Goal: Information Seeking & Learning: Check status

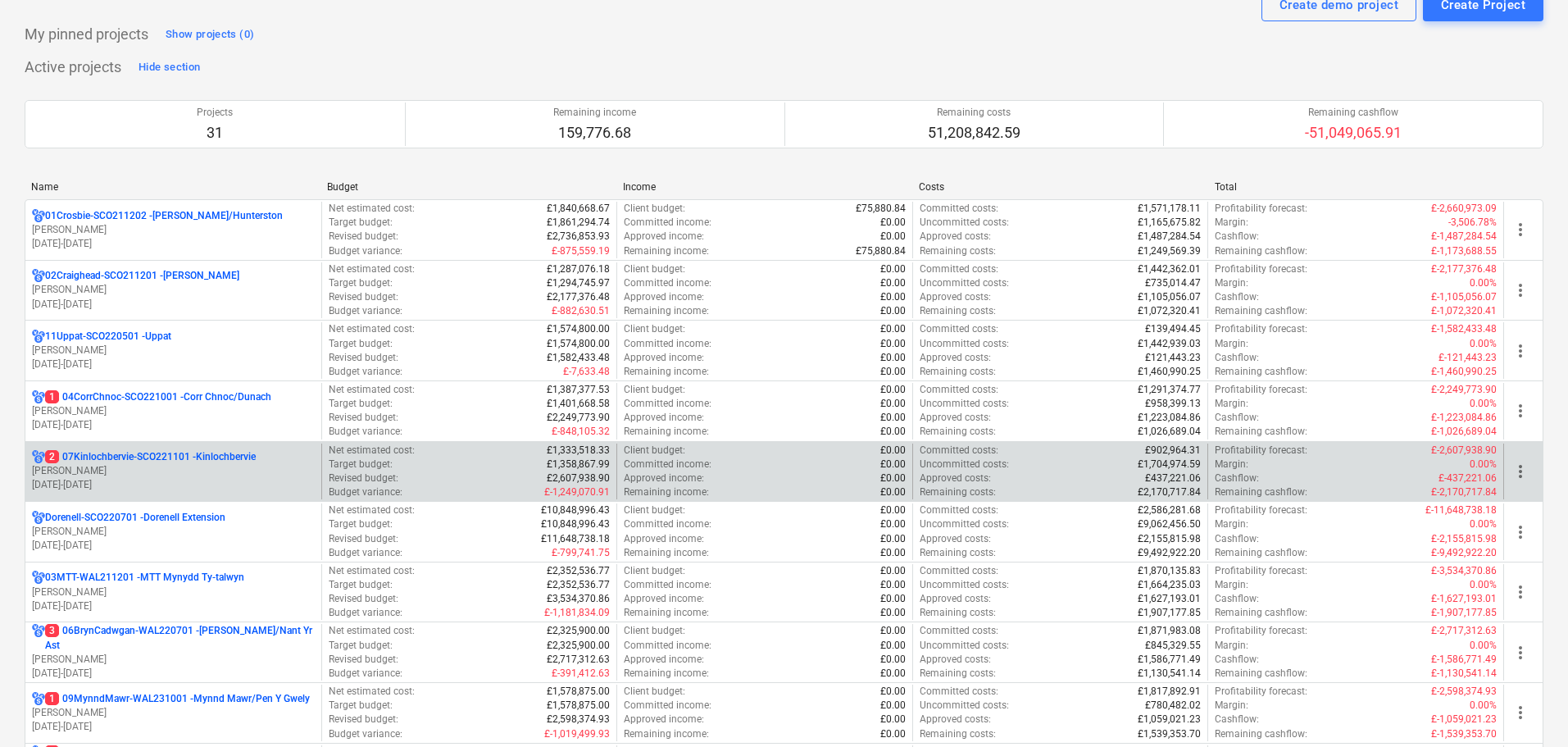
scroll to position [164, 0]
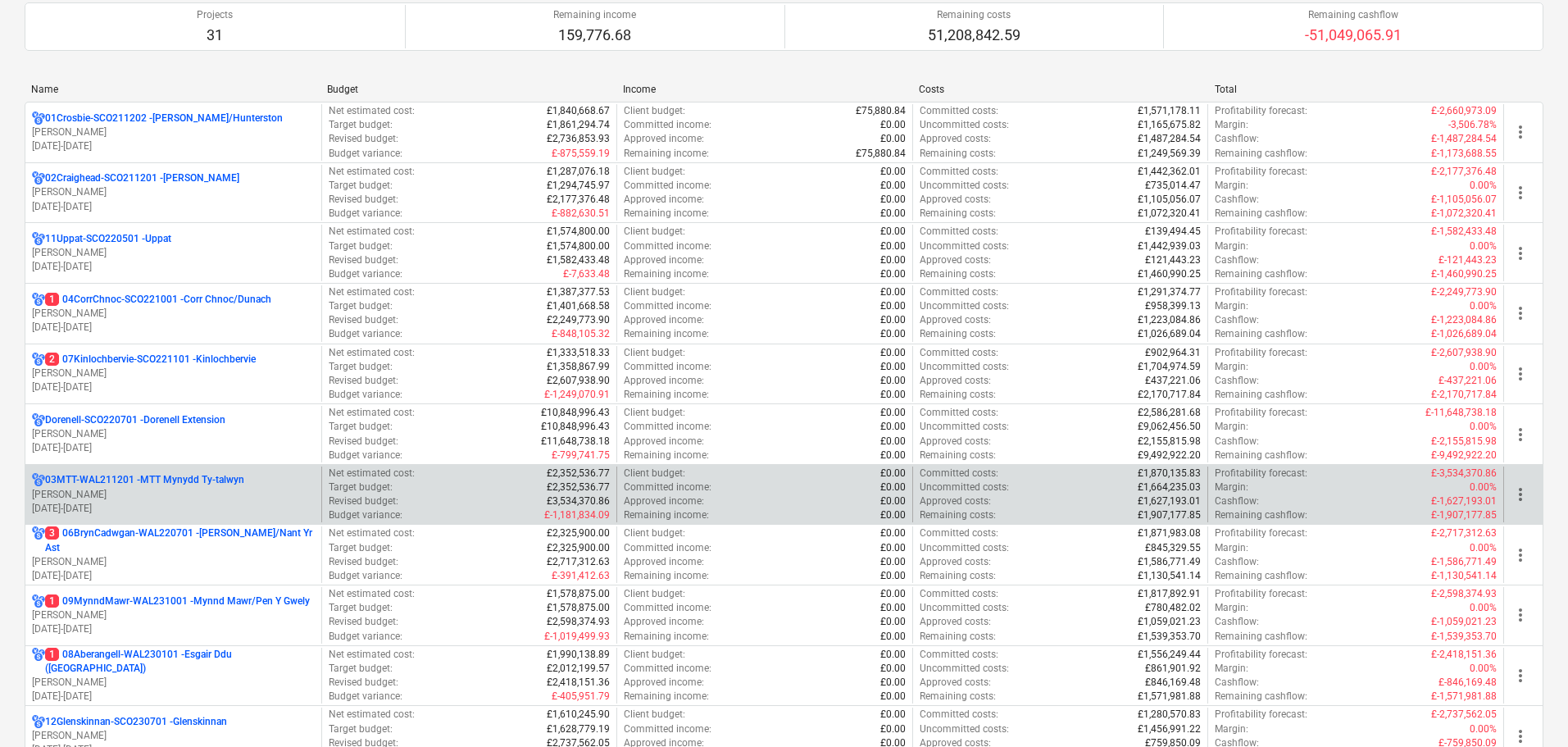
click at [159, 482] on p "03MTT-WAL211201 - MTT Mynydd Ty-talwyn" at bounding box center [145, 479] width 199 height 14
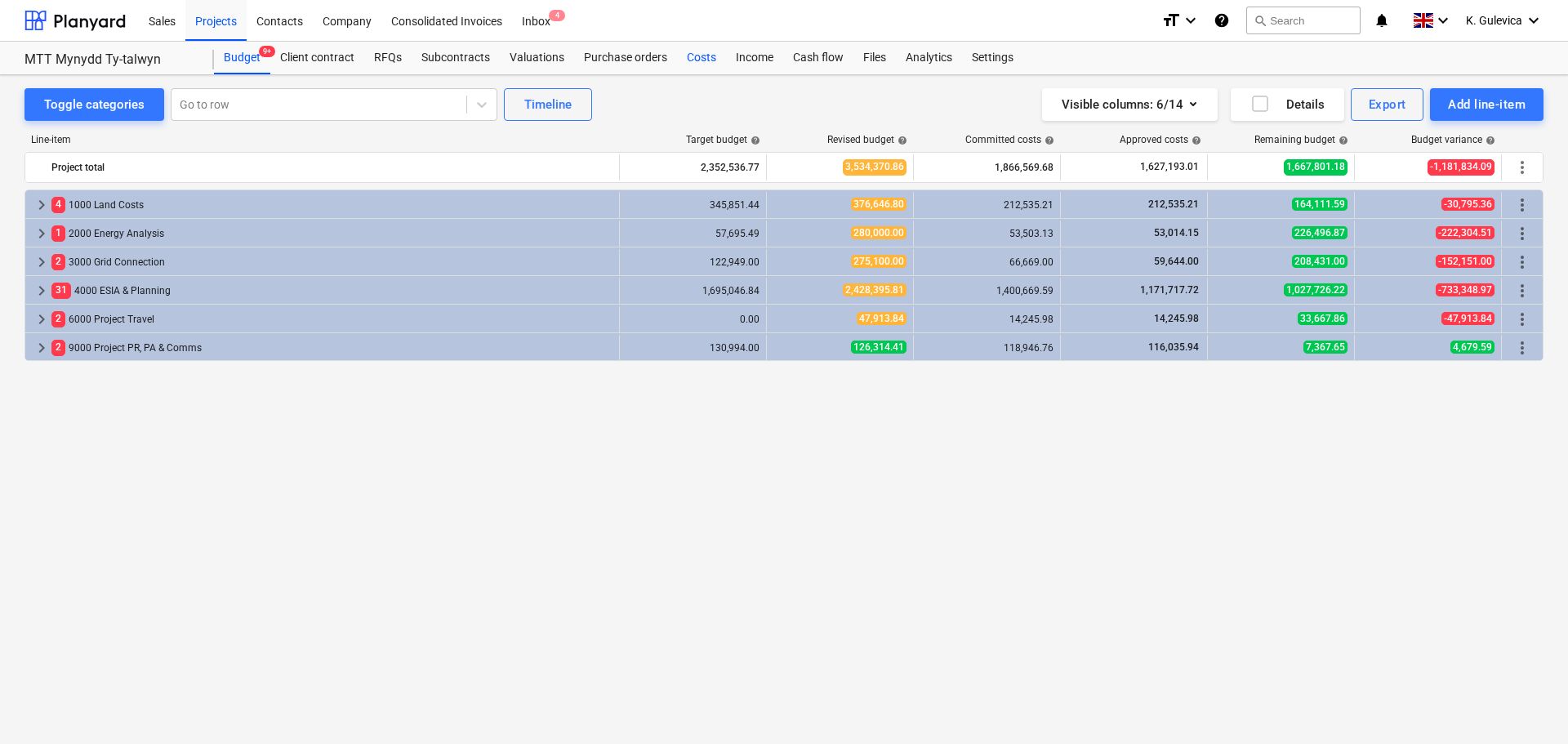
drag, startPoint x: 686, startPoint y: 56, endPoint x: 690, endPoint y: 63, distance: 8.1
click at [686, 56] on div "Costs" at bounding box center [701, 58] width 49 height 33
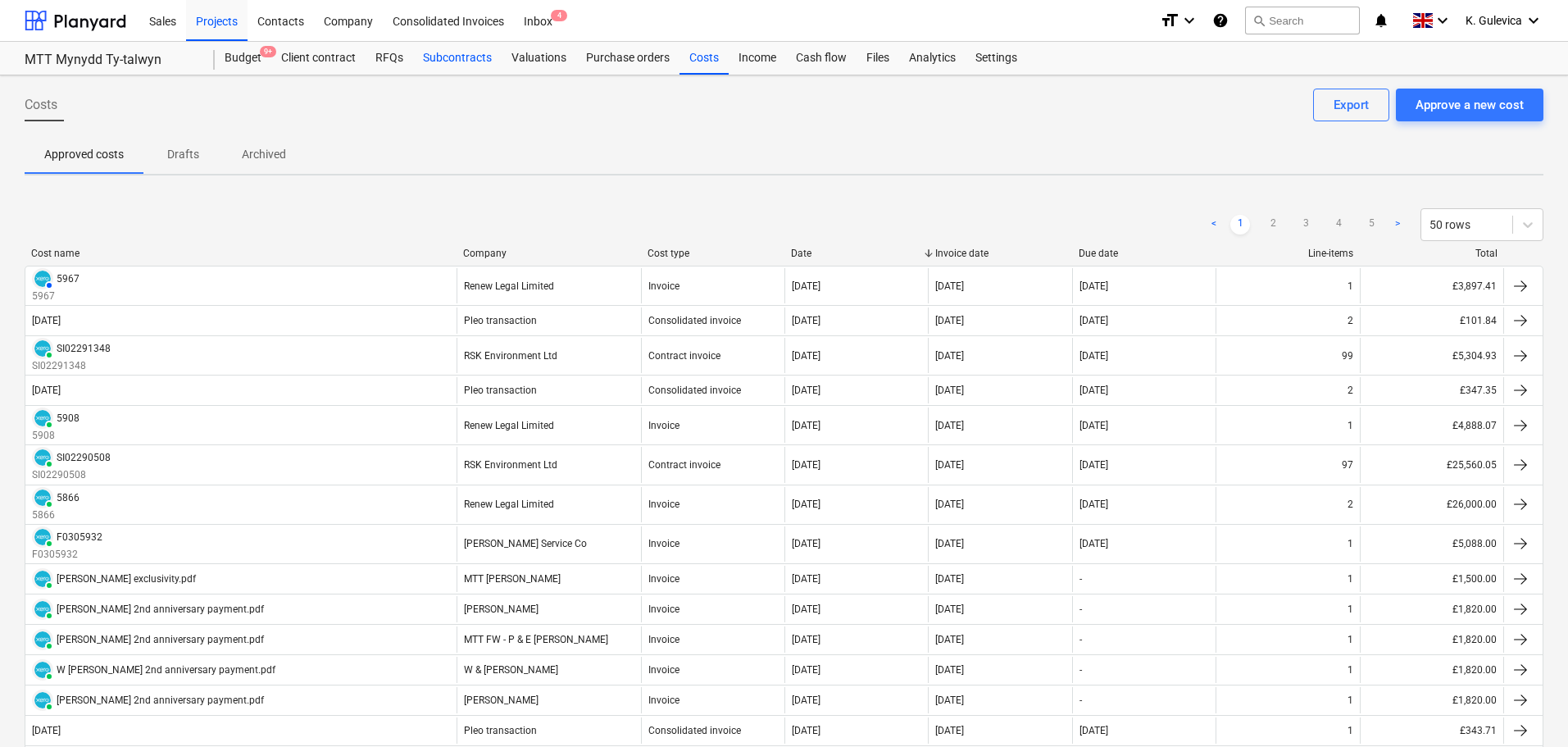
click at [464, 57] on div "Subcontracts" at bounding box center [457, 58] width 89 height 33
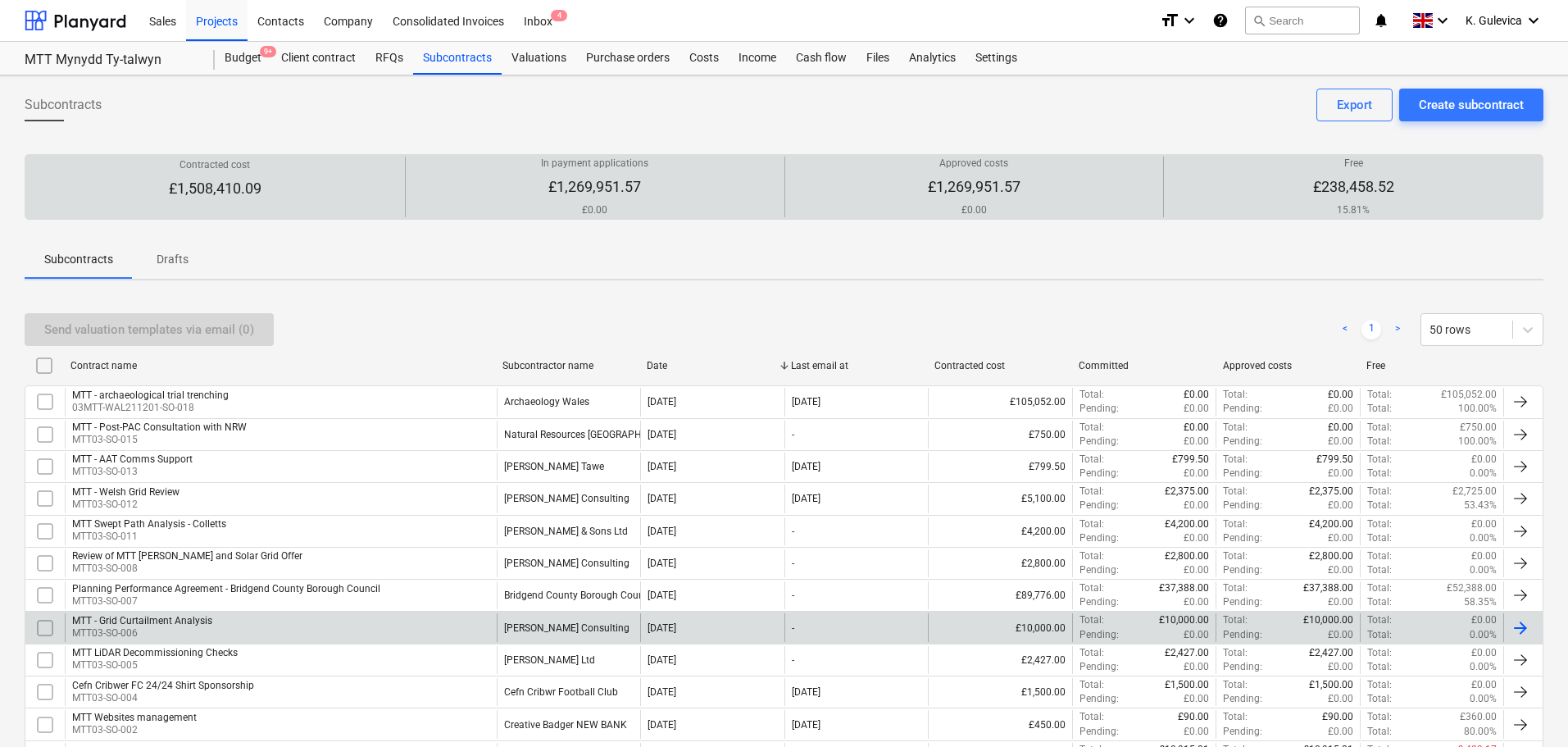
click at [170, 620] on div "MTT - Grid Curtailment Analysis" at bounding box center [142, 620] width 140 height 11
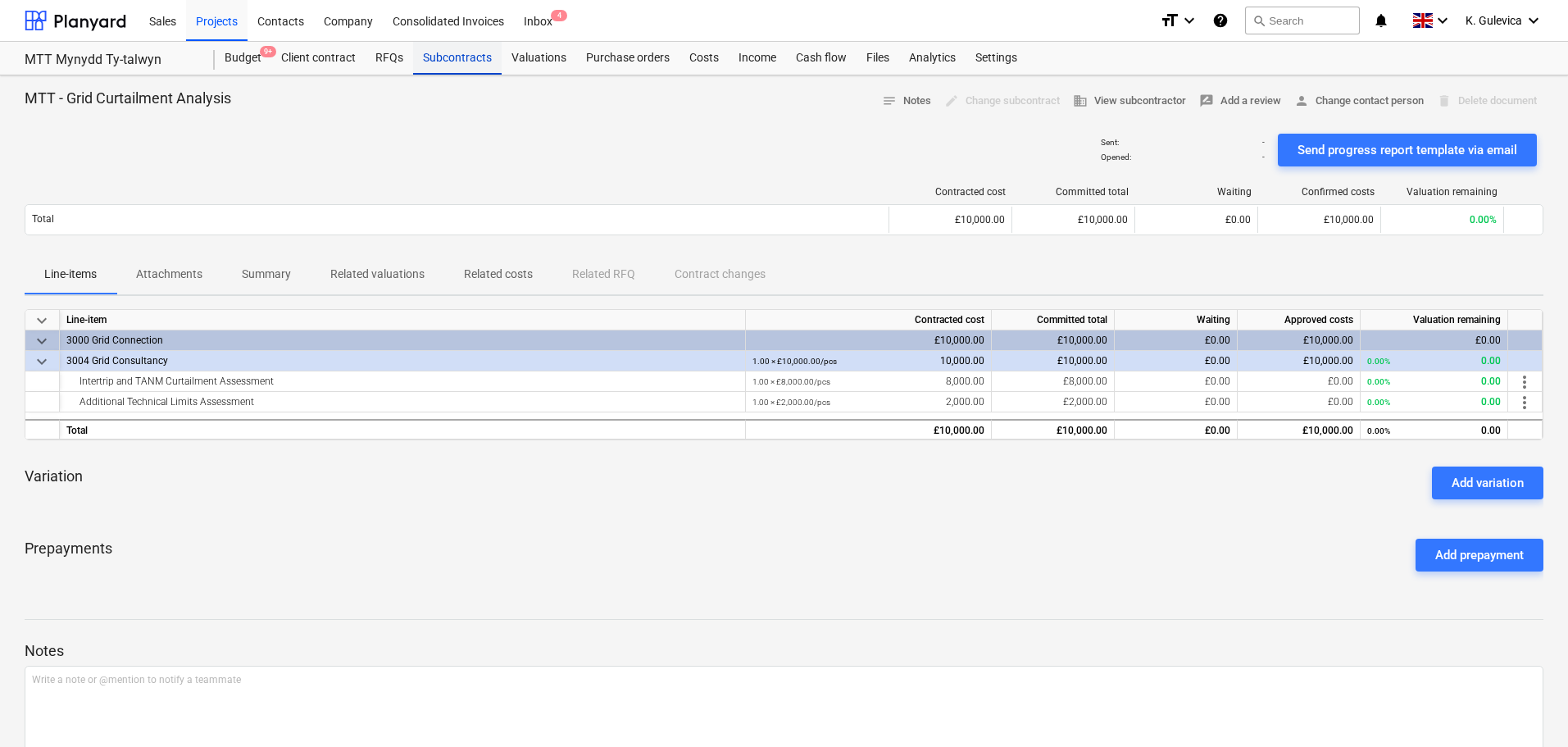
click at [449, 60] on div "Subcontracts" at bounding box center [457, 58] width 89 height 33
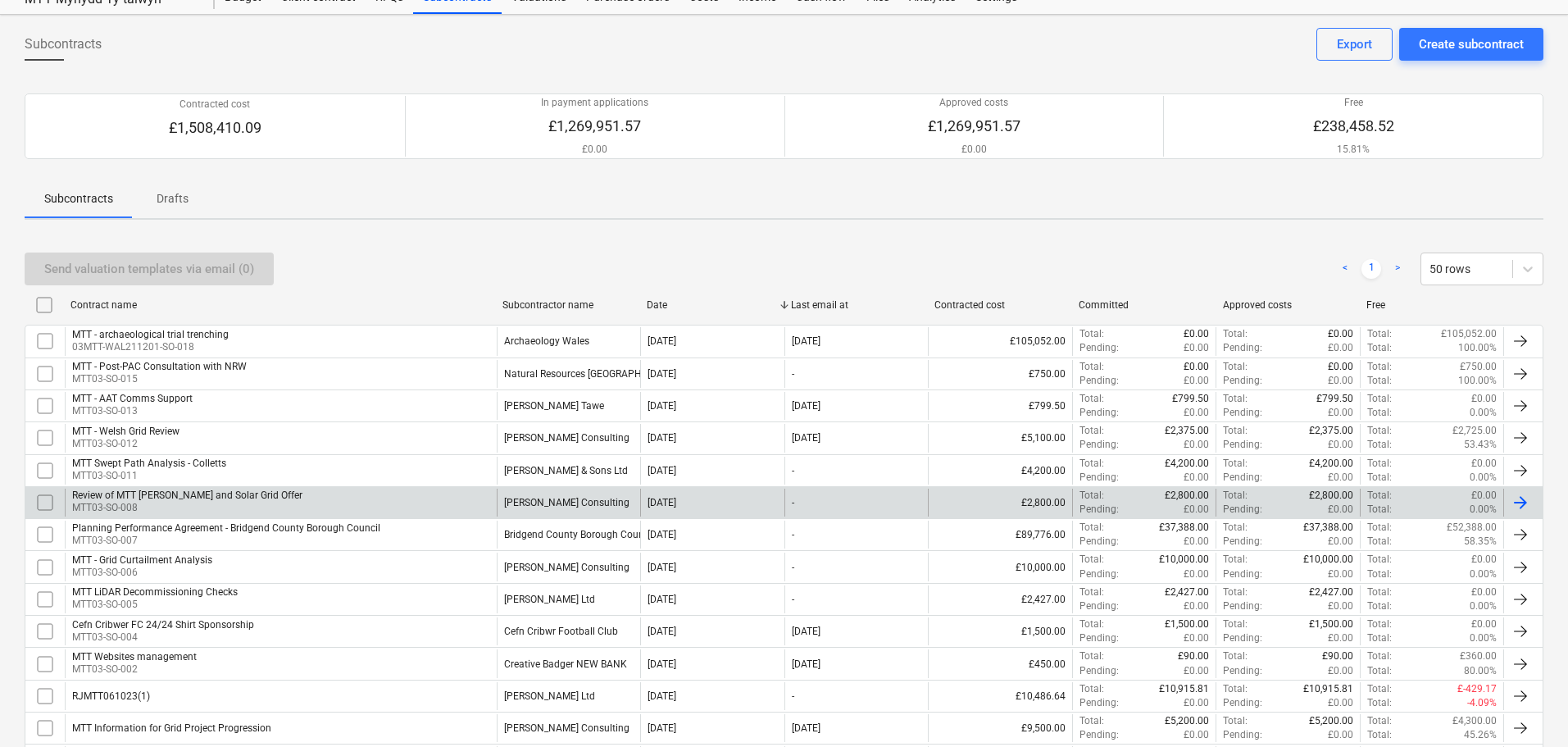
scroll to position [246, 0]
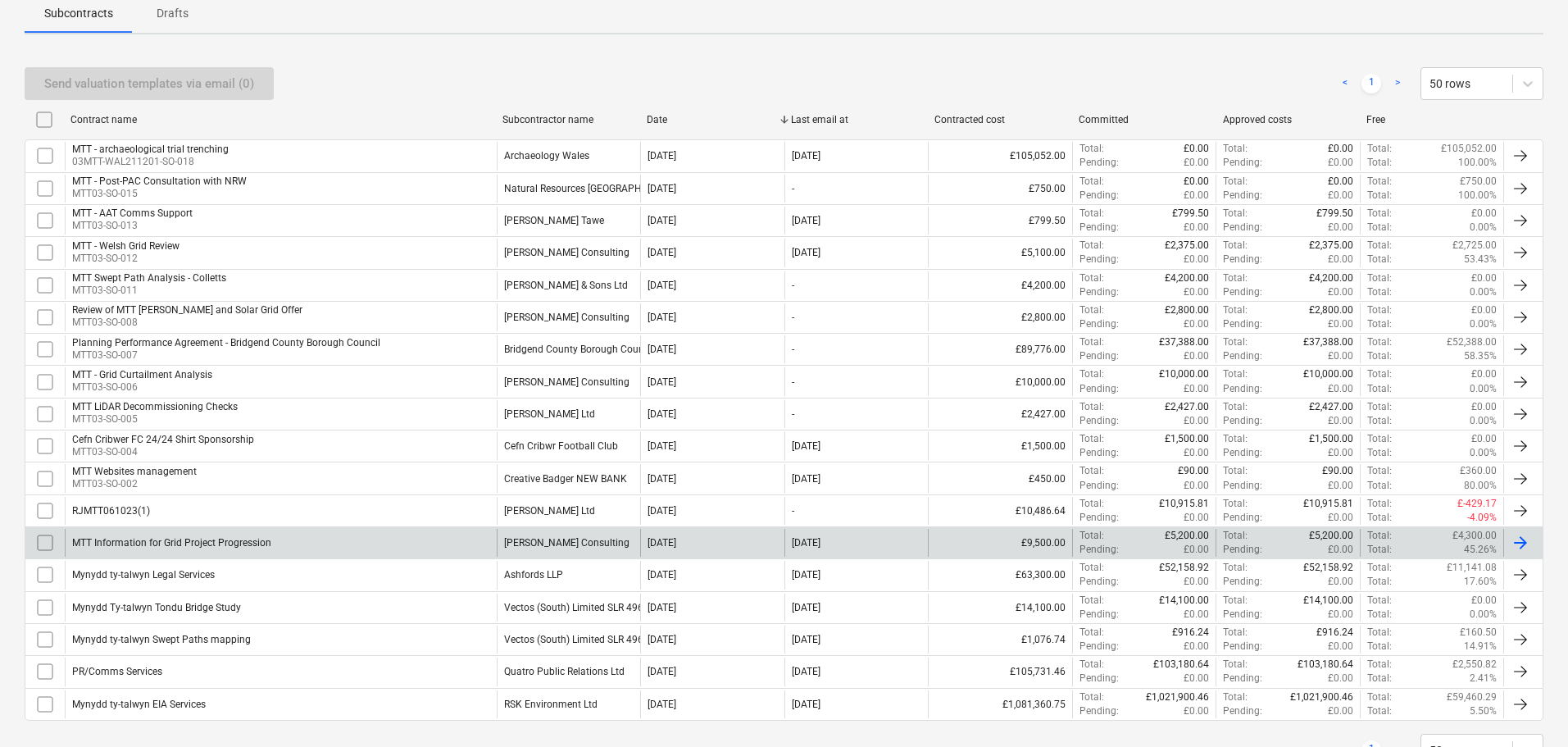
click at [189, 539] on div "MTT Information for Grid Project Progression" at bounding box center [172, 542] width 199 height 11
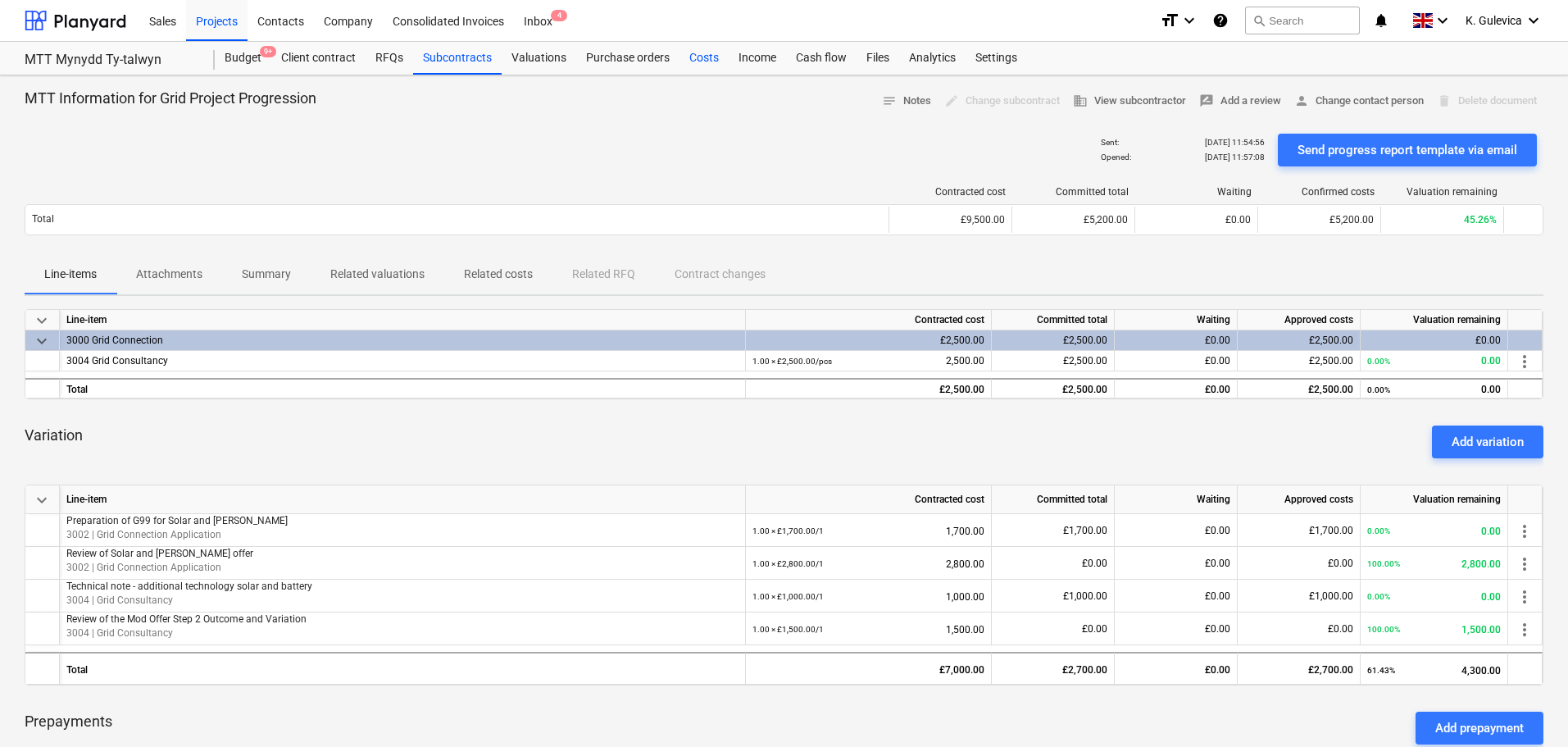
click at [700, 47] on div "Costs" at bounding box center [704, 58] width 49 height 33
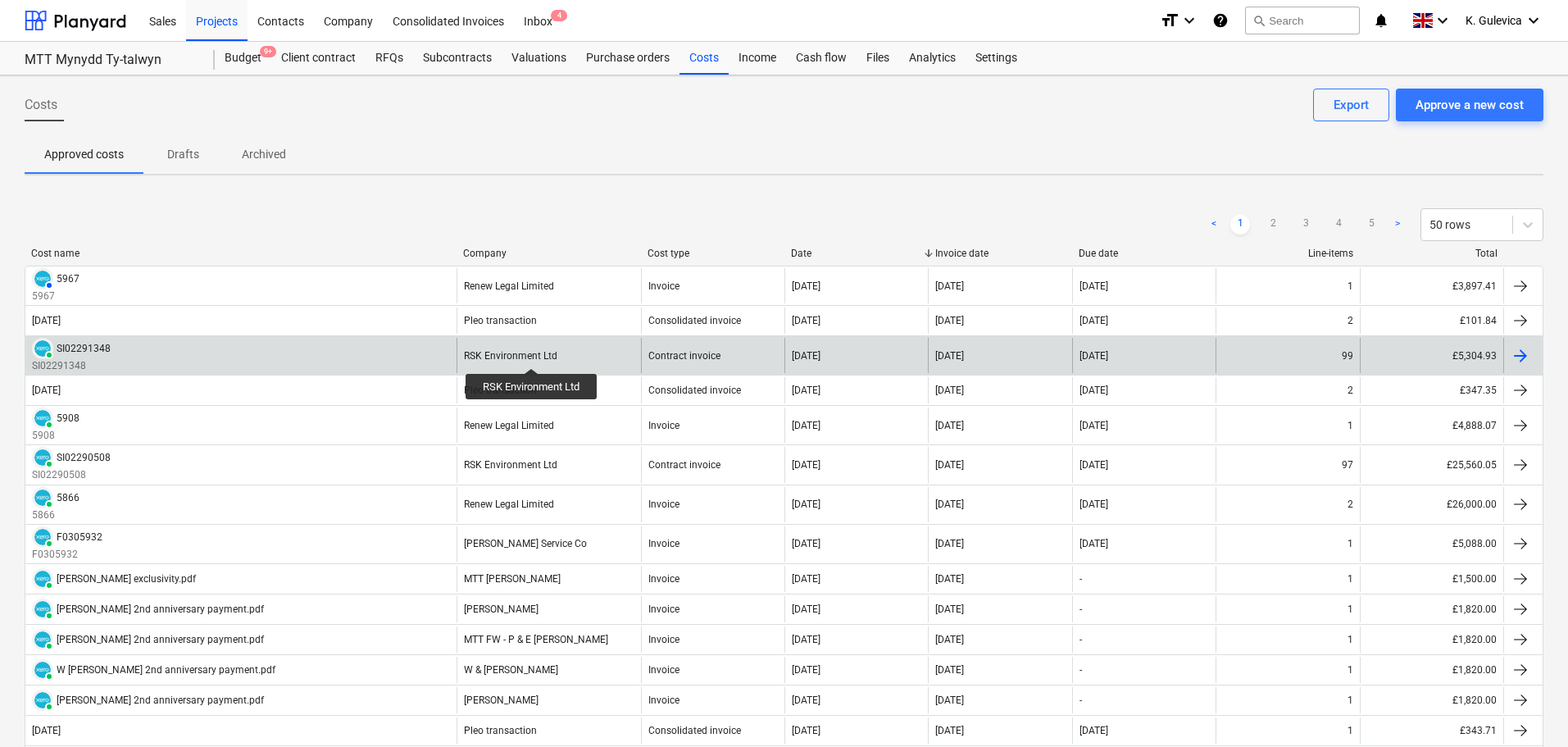
click at [534, 354] on div "RSK Environment Ltd" at bounding box center [510, 355] width 93 height 11
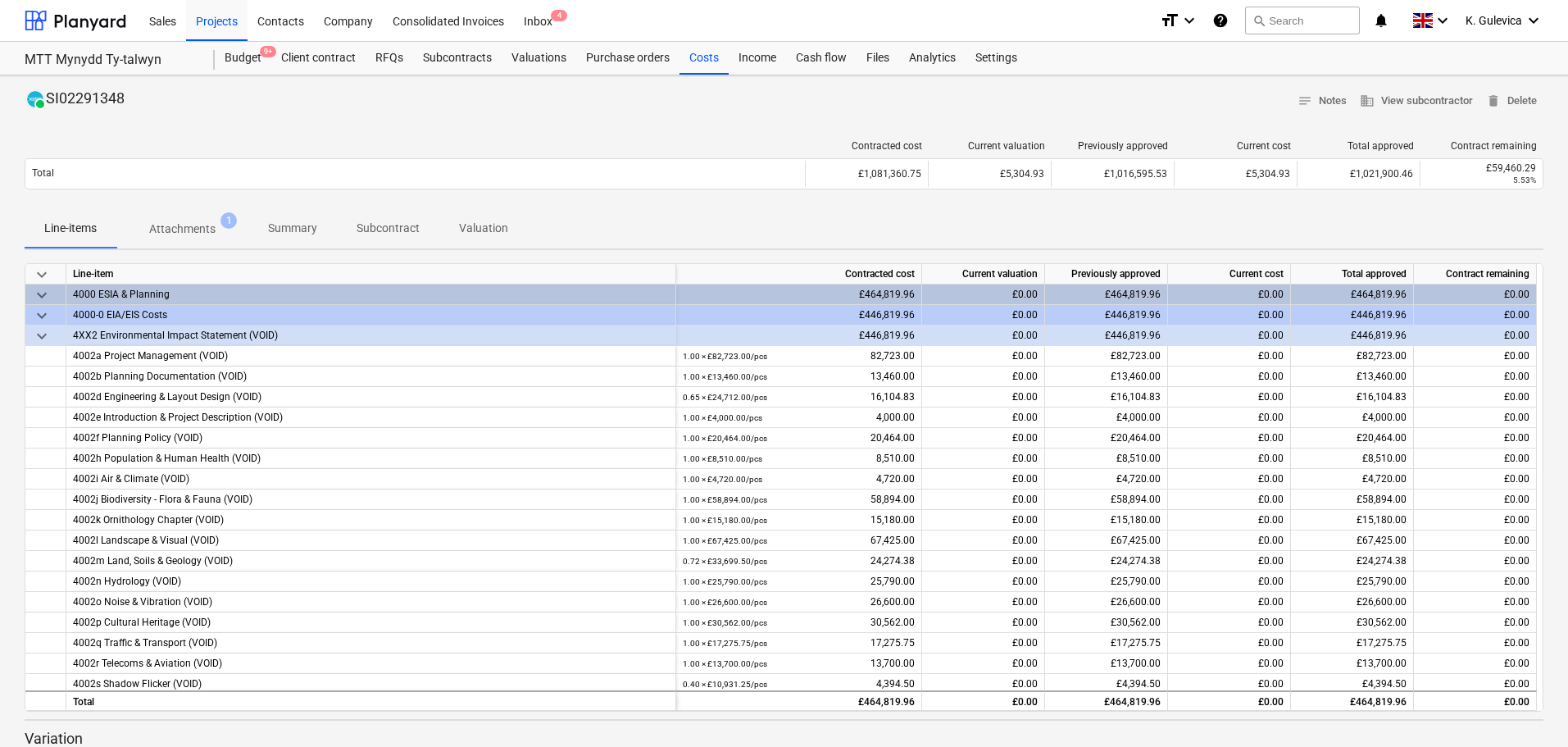
click at [281, 235] on p "Summary" at bounding box center [292, 228] width 49 height 18
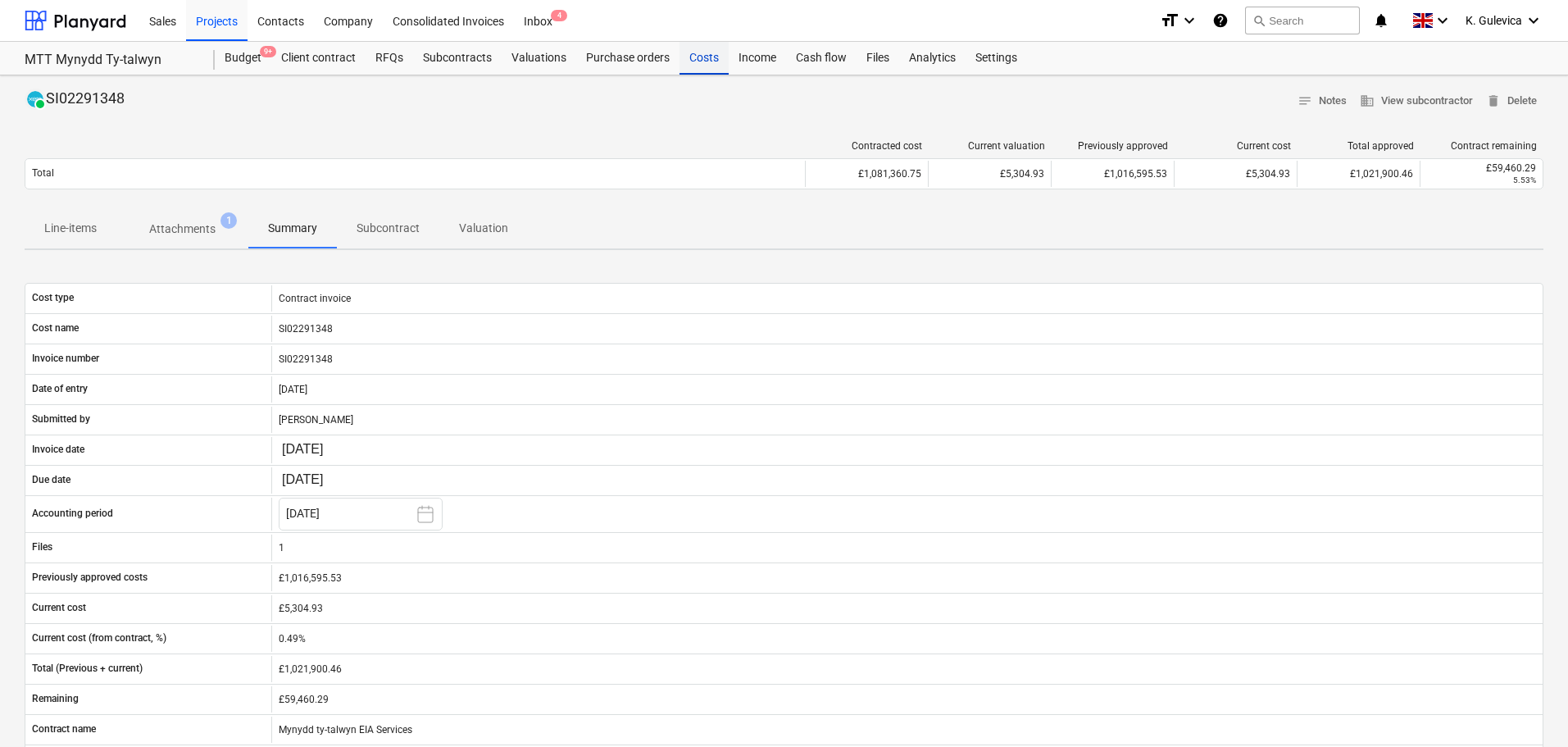
click at [686, 66] on div "Costs" at bounding box center [704, 58] width 49 height 33
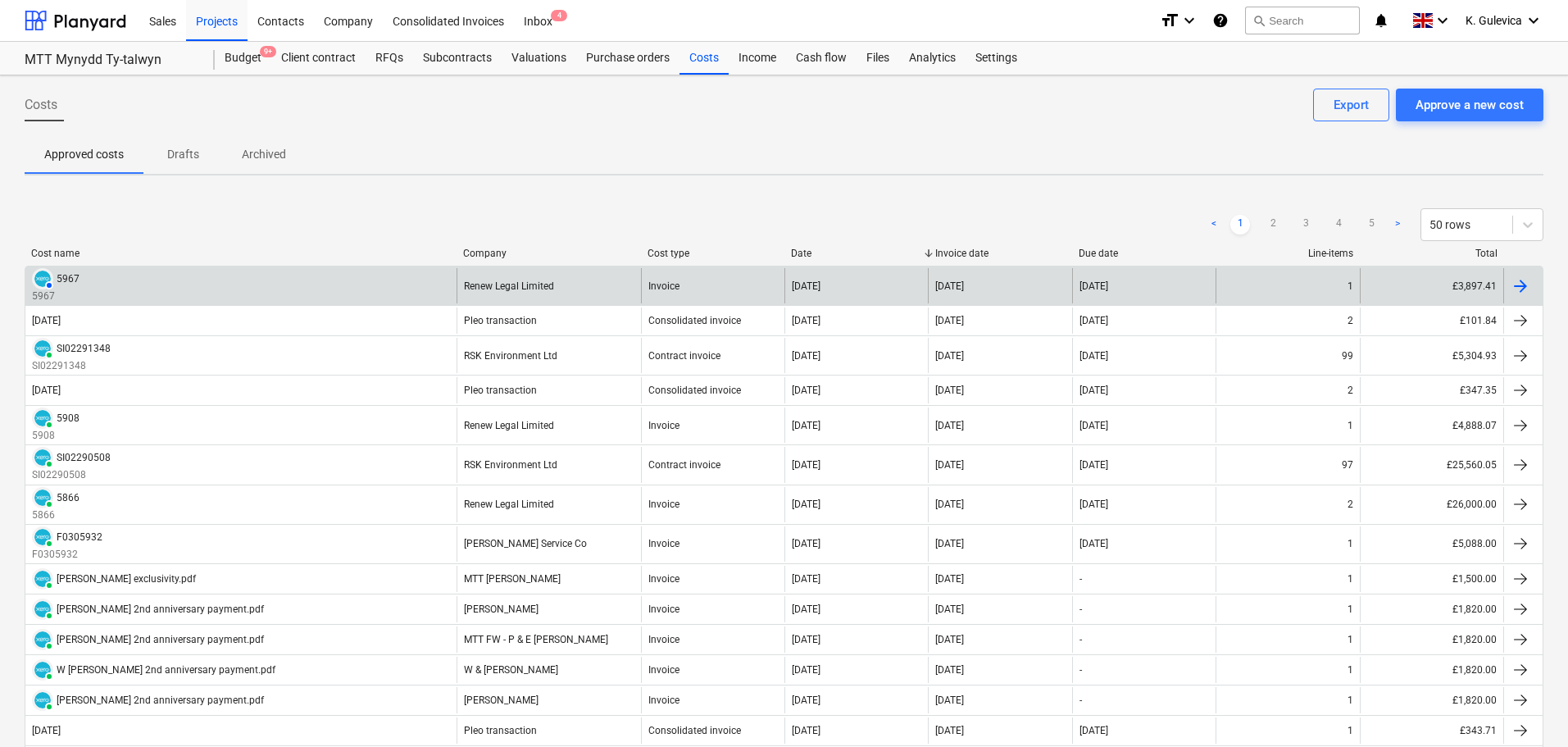
click at [491, 295] on div "Renew Legal Limited" at bounding box center [549, 285] width 185 height 35
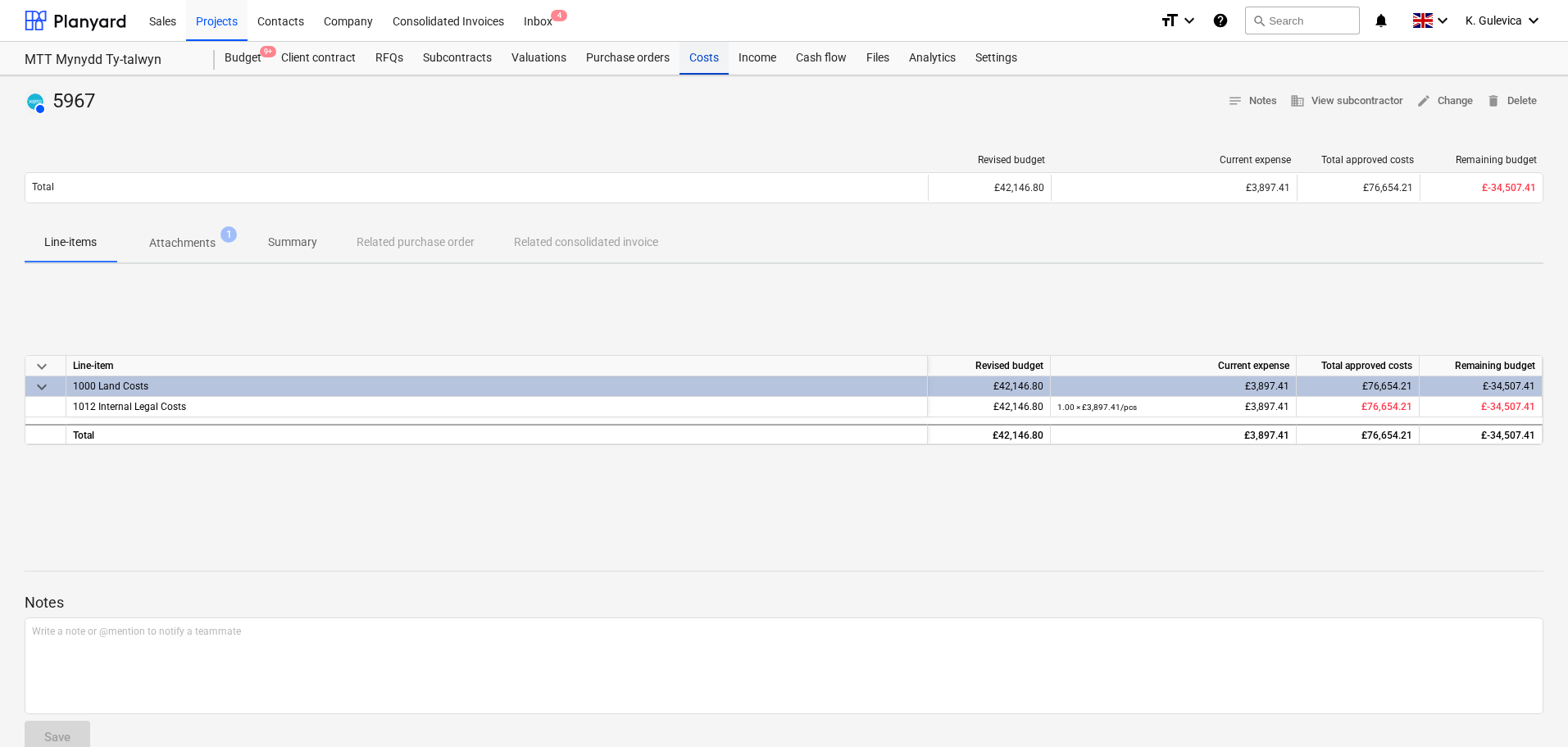
click at [705, 55] on div "Costs" at bounding box center [704, 58] width 49 height 33
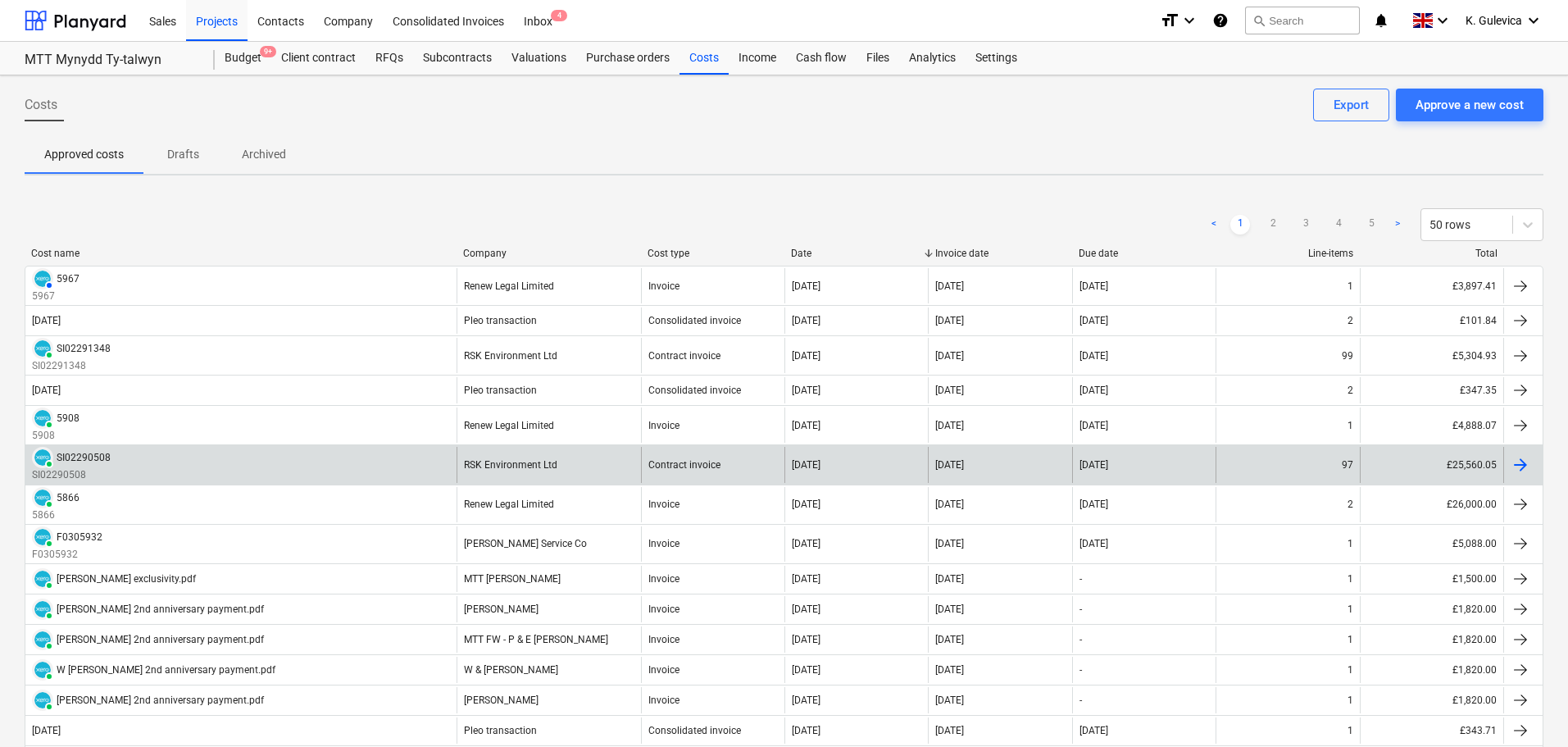
click at [522, 471] on div "RSK Environment Ltd" at bounding box center [549, 464] width 185 height 35
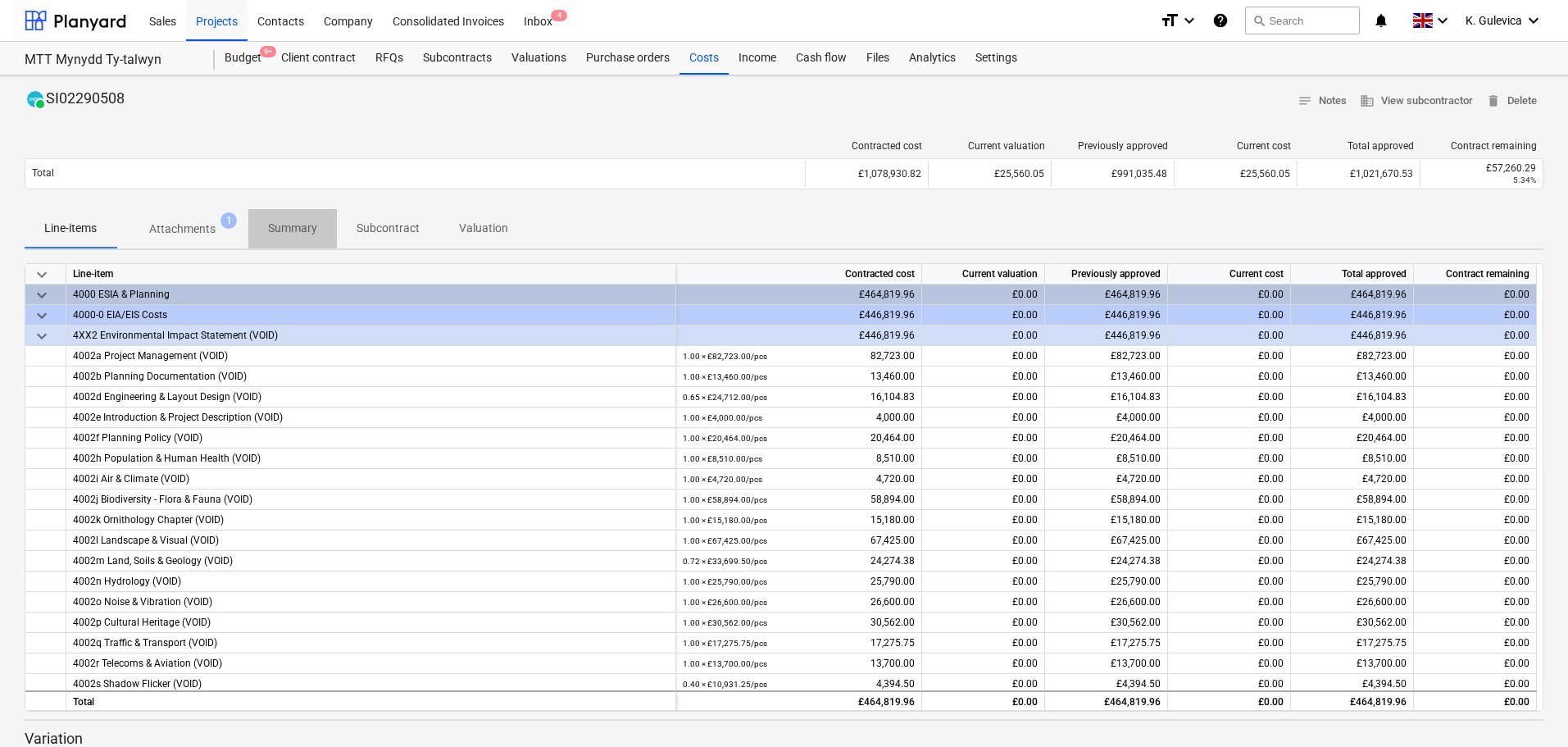
click at [289, 241] on span "Summary" at bounding box center [293, 228] width 89 height 27
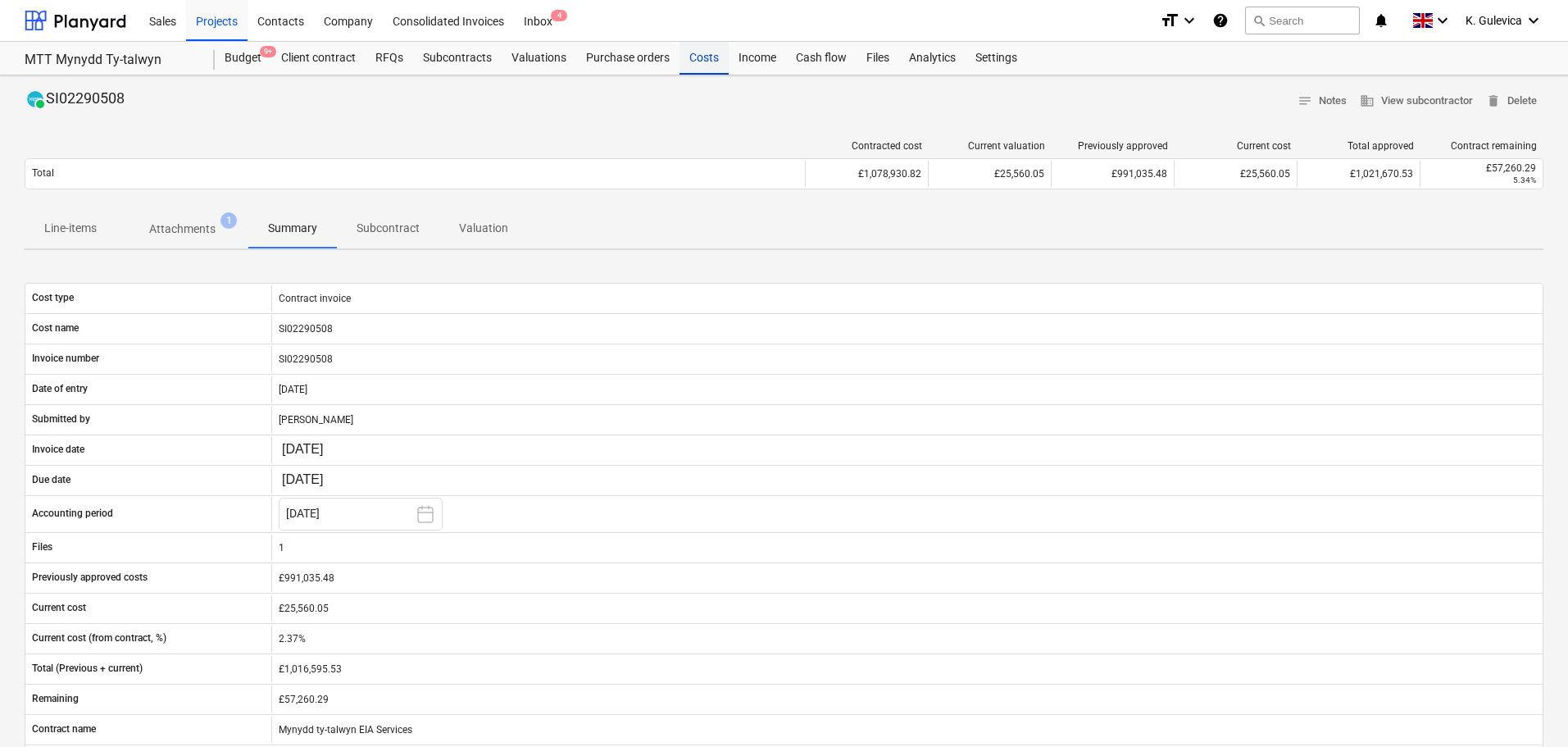
click at [697, 53] on div "Costs" at bounding box center [704, 58] width 49 height 33
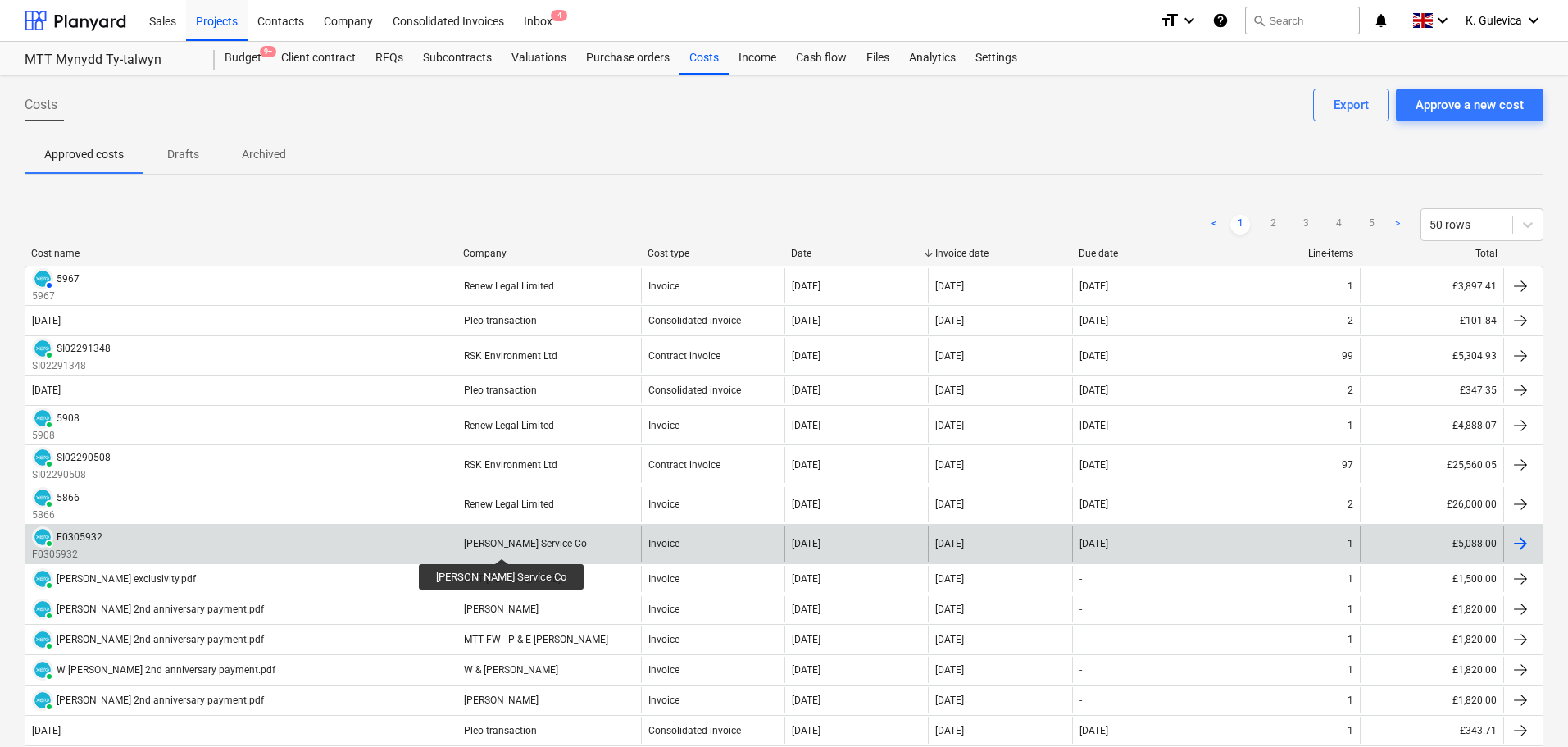
click at [493, 544] on div "Carter Jonas Service Co" at bounding box center [525, 543] width 123 height 11
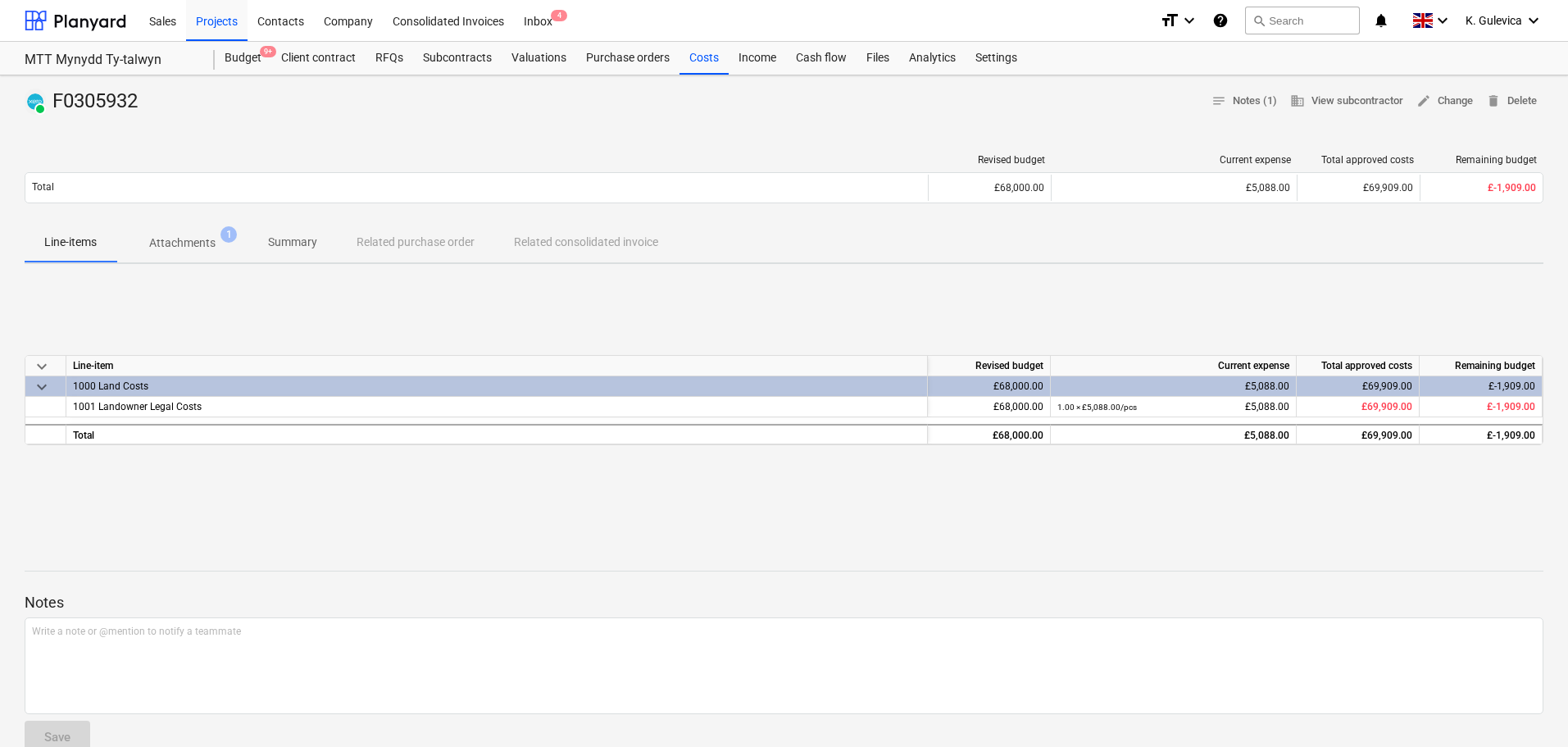
click at [293, 245] on p "Summary" at bounding box center [292, 242] width 49 height 18
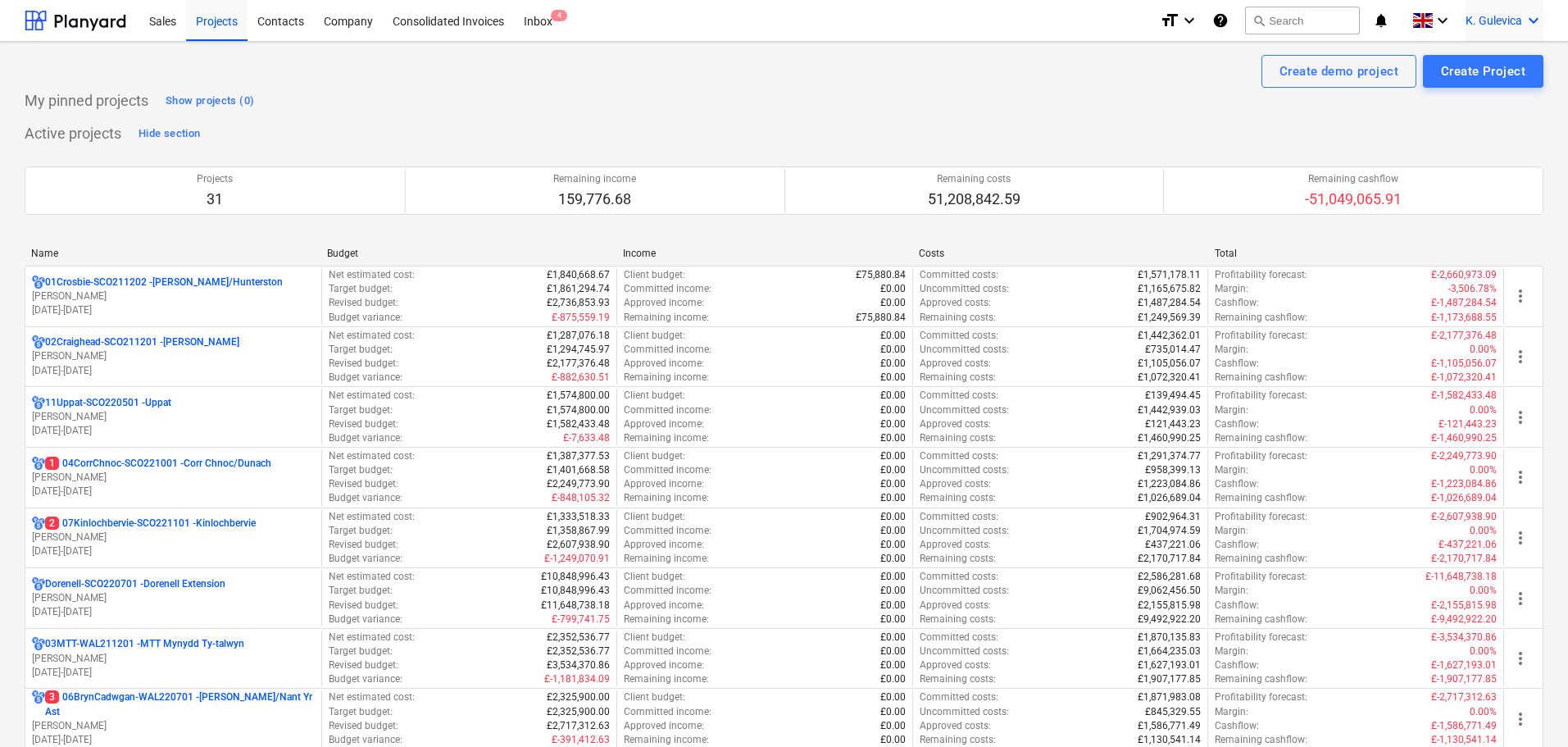
click at [1482, 26] on span "K. Gulevica" at bounding box center [1493, 20] width 56 height 13
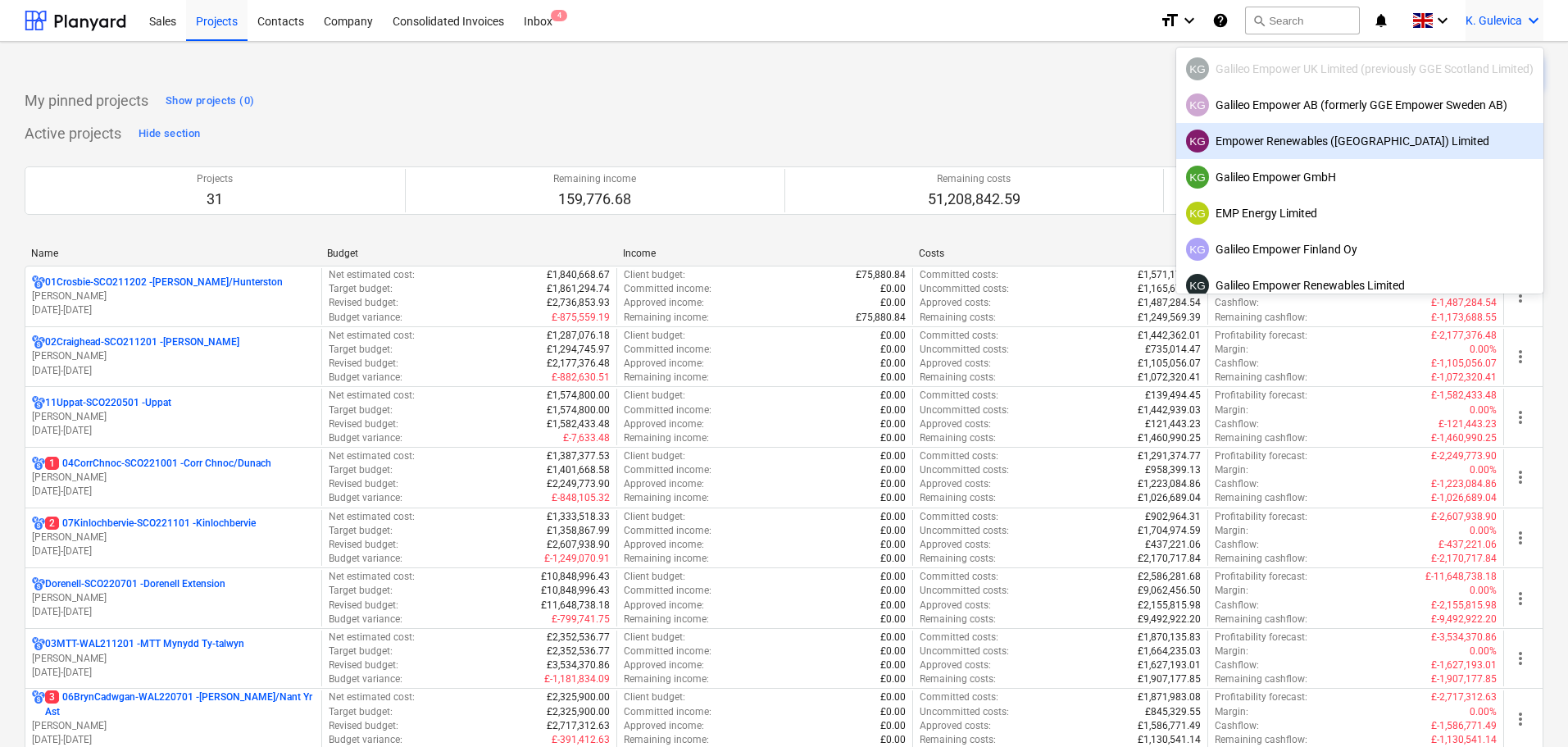
click at [1321, 139] on div "KG Empower Renewables ([GEOGRAPHIC_DATA]) Limited" at bounding box center [1360, 140] width 347 height 23
